Goal: Information Seeking & Learning: Learn about a topic

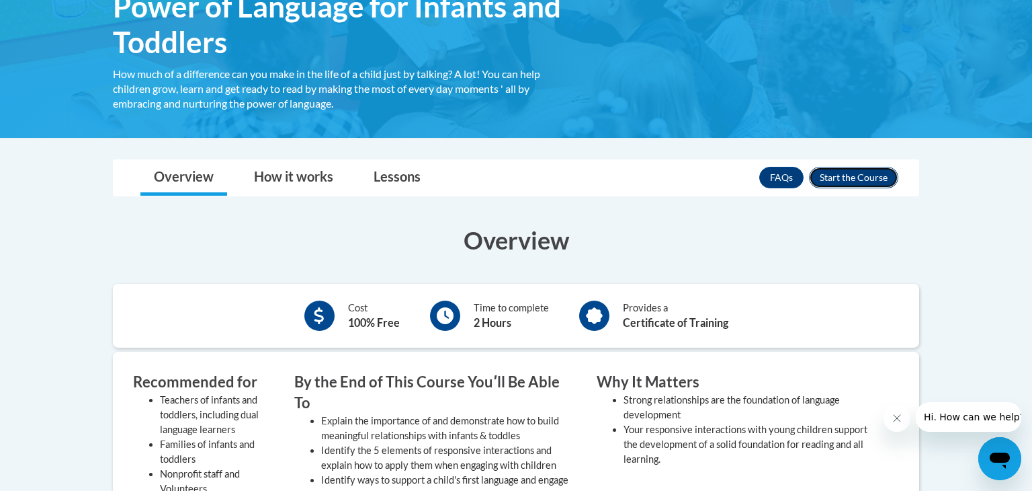
click at [833, 174] on button "Enroll" at bounding box center [853, 178] width 89 height 22
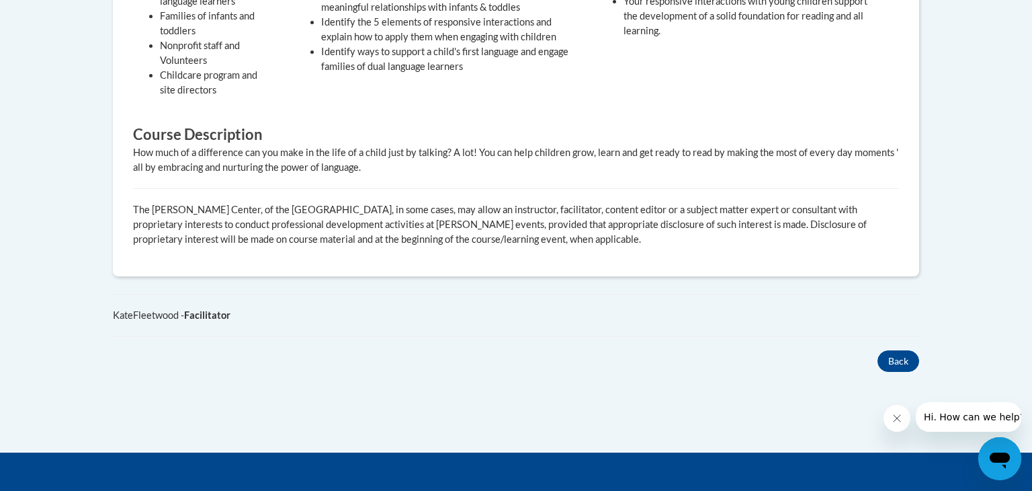
scroll to position [758, 0]
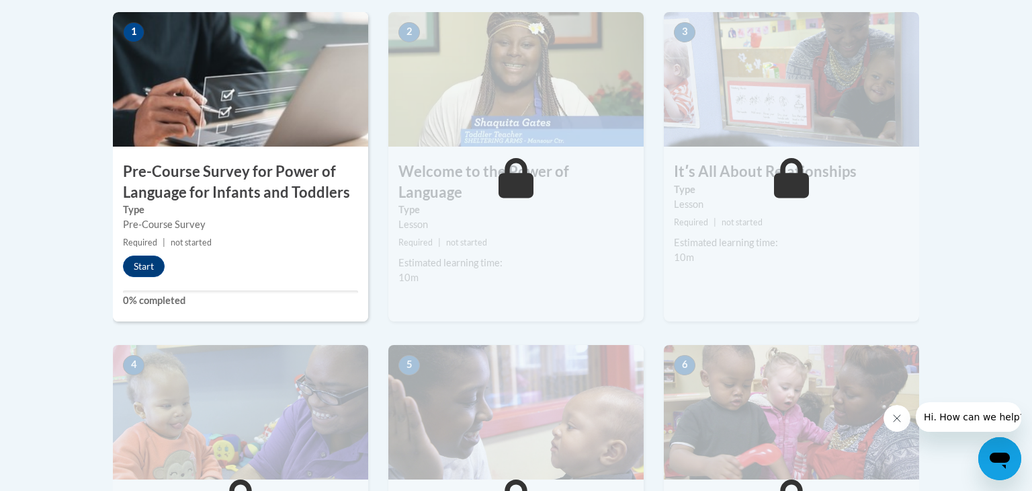
scroll to position [444, 0]
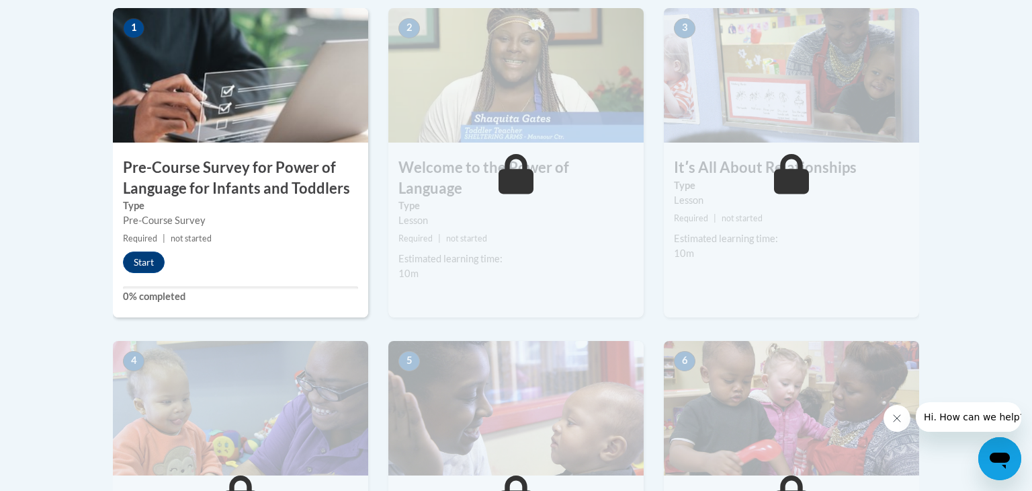
click at [263, 114] on img at bounding box center [240, 75] width 255 height 134
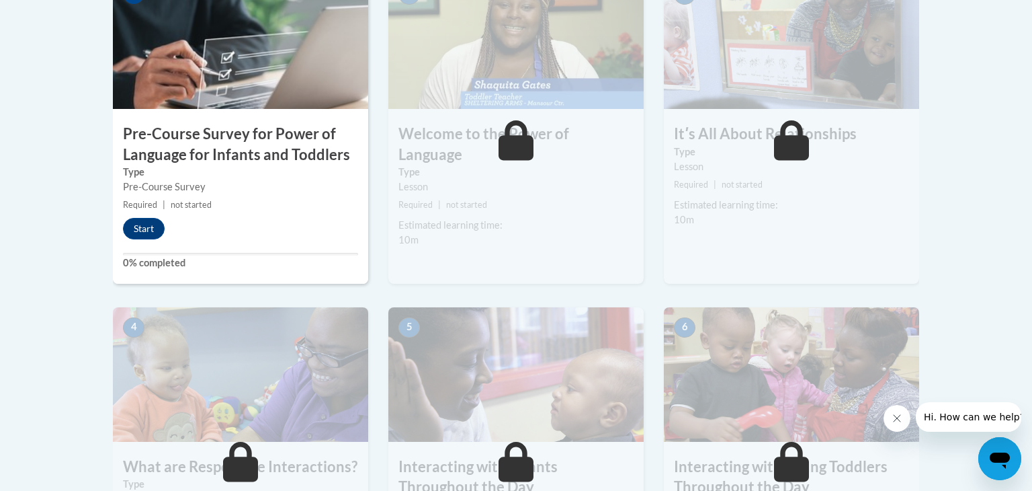
scroll to position [479, 0]
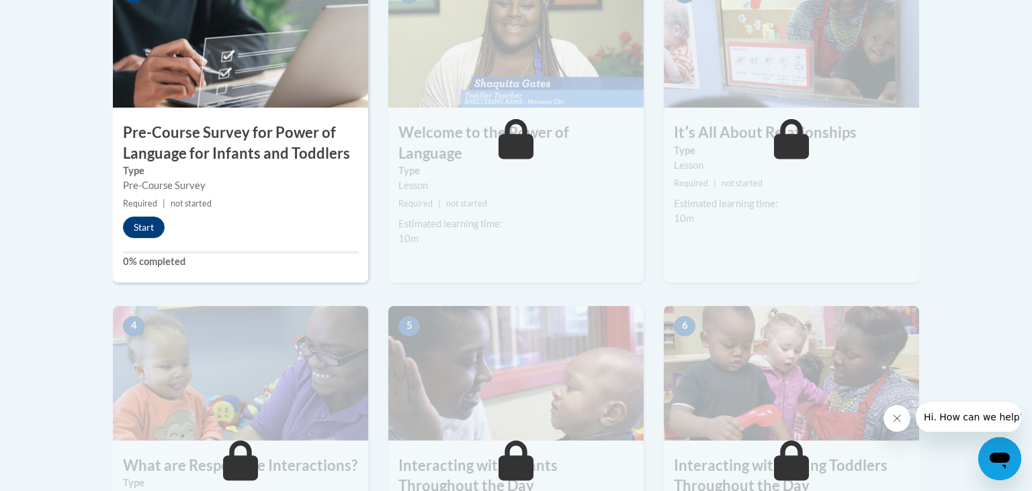
click at [247, 90] on img at bounding box center [240, 40] width 255 height 134
click at [151, 234] on button "Start" at bounding box center [144, 227] width 42 height 22
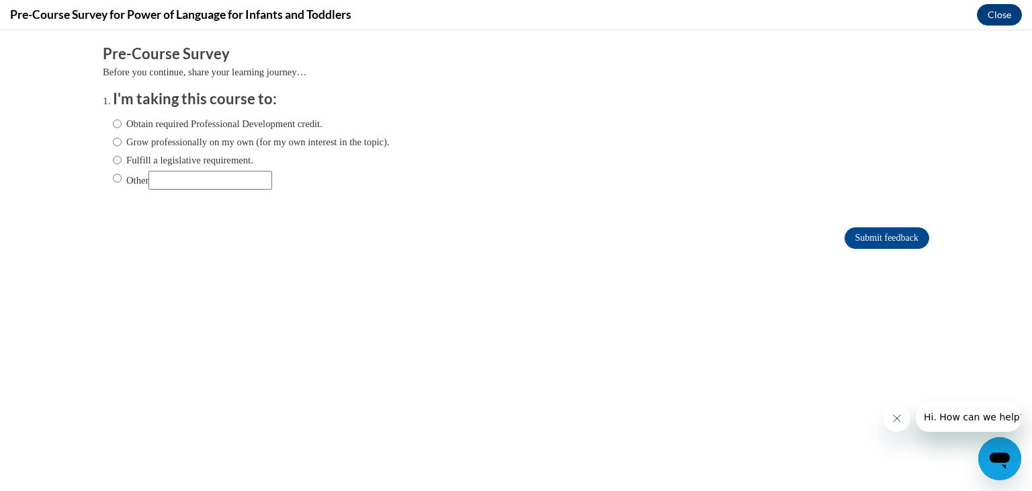
scroll to position [0, 0]
click at [992, 17] on button "Close" at bounding box center [999, 15] width 45 height 22
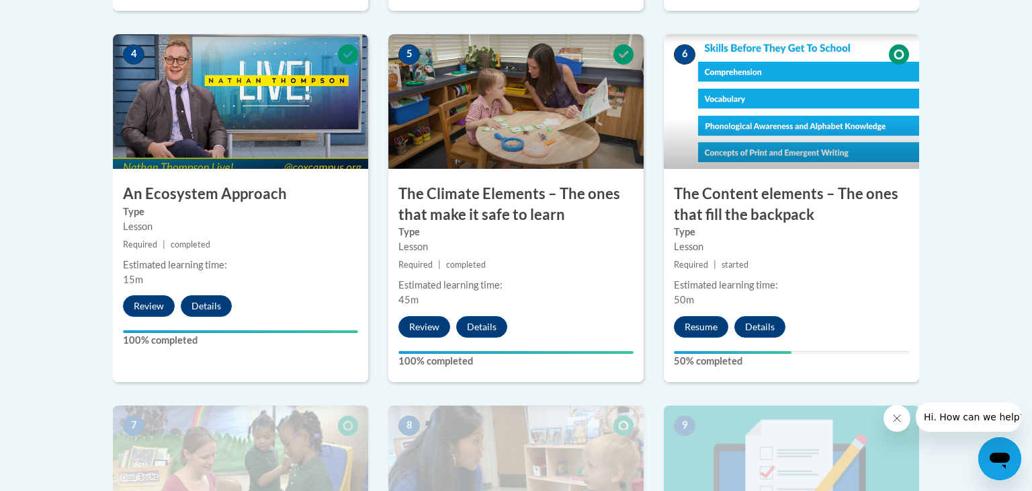
scroll to position [821, 0]
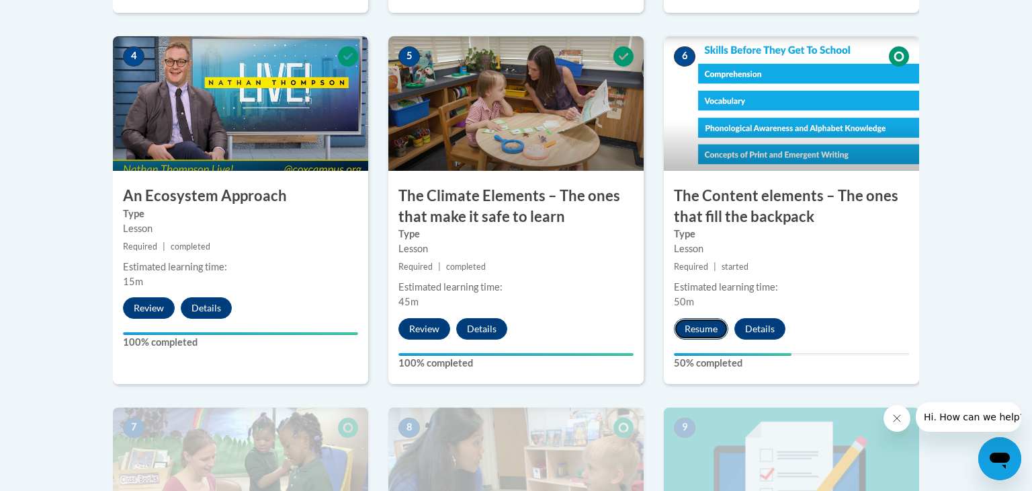
click at [698, 335] on button "Resume" at bounding box center [701, 329] width 54 height 22
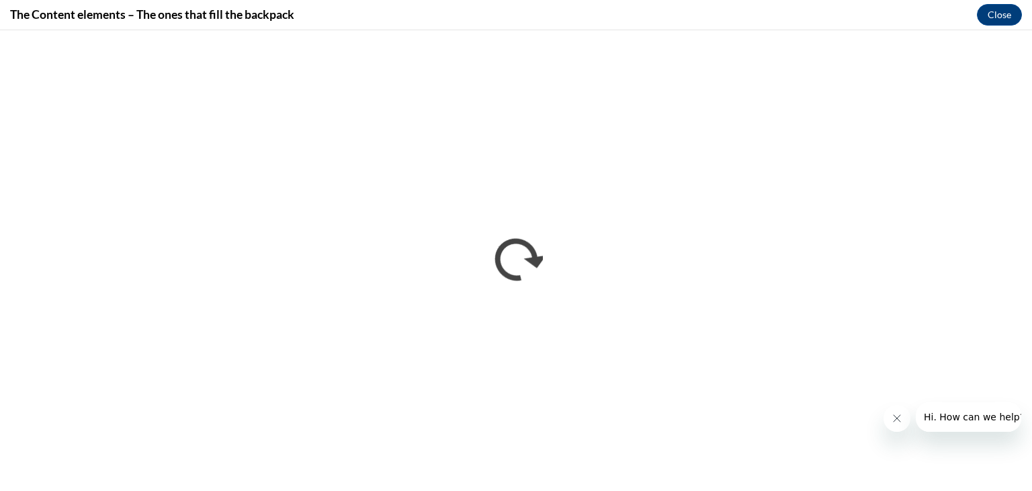
scroll to position [0, 0]
